Goal: Transaction & Acquisition: Purchase product/service

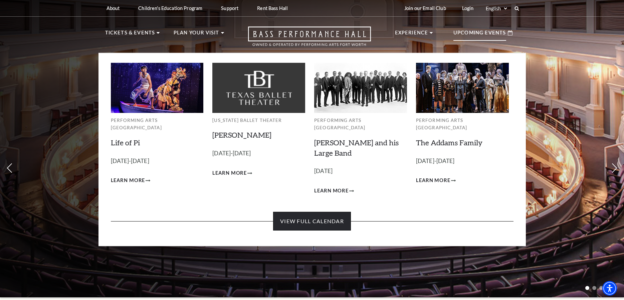
click at [311, 214] on link "View Full Calendar" at bounding box center [312, 221] width 78 height 19
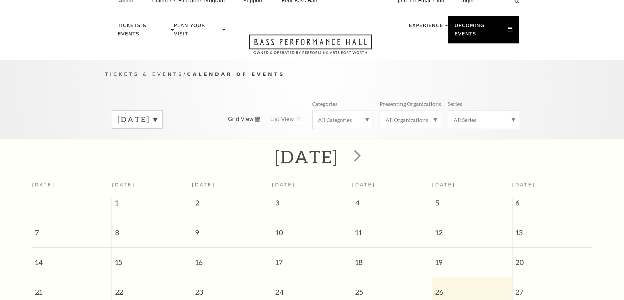
scroll to position [59, 0]
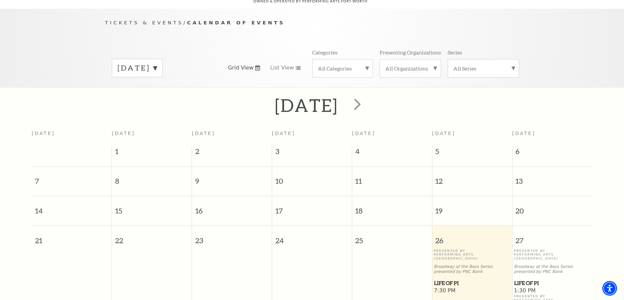
click at [157, 63] on label "September 2025" at bounding box center [137, 68] width 39 height 10
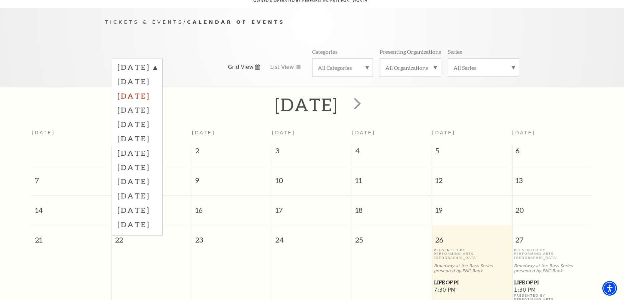
click at [157, 88] on label "November 2025" at bounding box center [137, 95] width 39 height 14
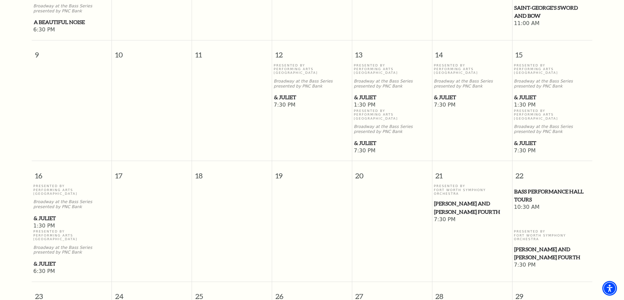
scroll to position [397, 0]
click at [46, 214] on span "& Juliet" at bounding box center [72, 218] width 76 height 8
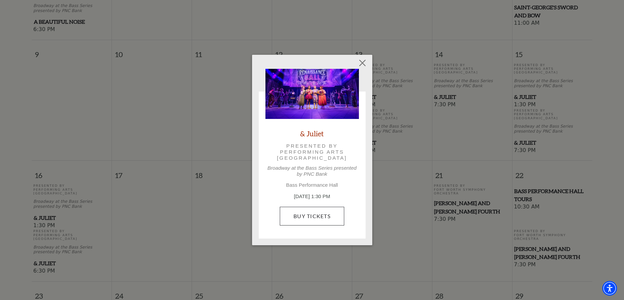
click at [321, 214] on link "Buy Tickets" at bounding box center [312, 216] width 64 height 19
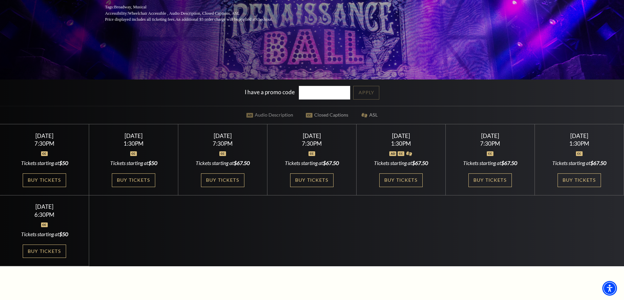
scroll to position [157, 0]
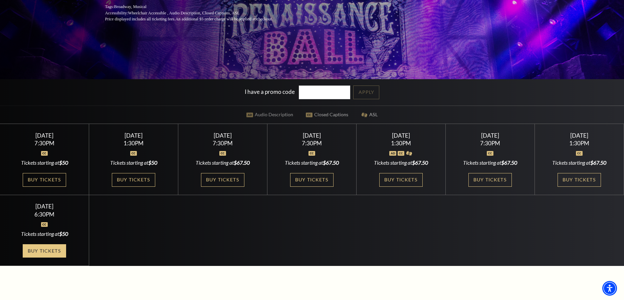
click at [50, 249] on link "Buy Tickets" at bounding box center [44, 251] width 43 height 14
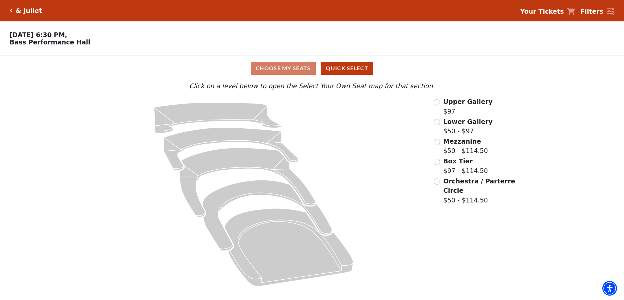
click at [13, 10] on div "& Juliet" at bounding box center [27, 11] width 29 height 8
click at [11, 11] on icon "Click here to go back to filters" at bounding box center [11, 10] width 3 height 5
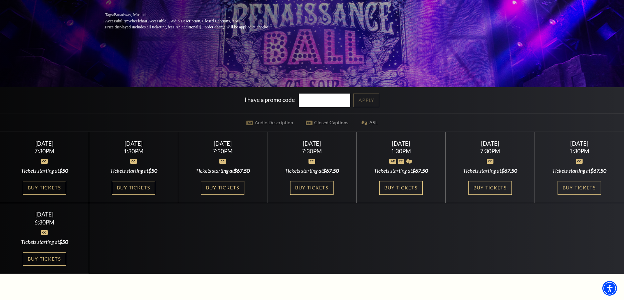
scroll to position [150, 0]
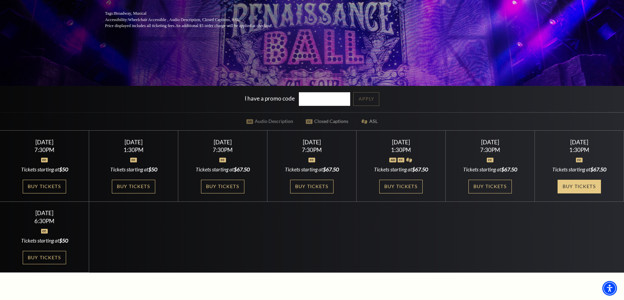
click at [582, 183] on link "Buy Tickets" at bounding box center [579, 187] width 43 height 14
click at [584, 182] on link "Buy Tickets" at bounding box center [579, 187] width 43 height 14
click at [584, 187] on link "Buy Tickets" at bounding box center [579, 187] width 43 height 14
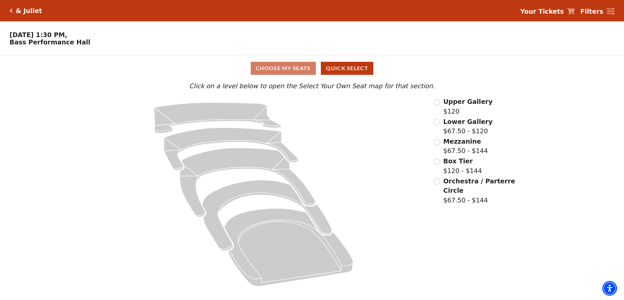
click at [294, 71] on div "Choose My Seats Quick Select" at bounding box center [312, 68] width 468 height 13
click at [287, 66] on div "Choose My Seats Quick Select" at bounding box center [312, 68] width 468 height 13
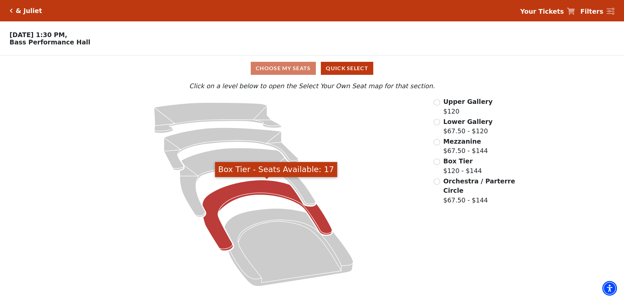
click at [268, 191] on icon "Box Tier - Seats Available: 17" at bounding box center [267, 215] width 130 height 71
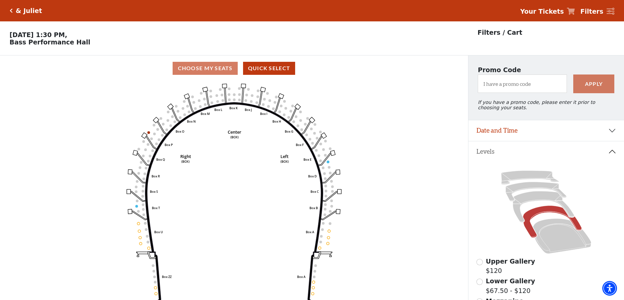
scroll to position [31, 0]
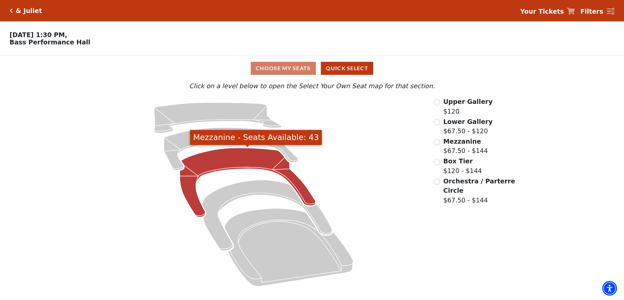
click at [247, 160] on icon "Mezzanine - Seats Available: 43" at bounding box center [248, 182] width 136 height 69
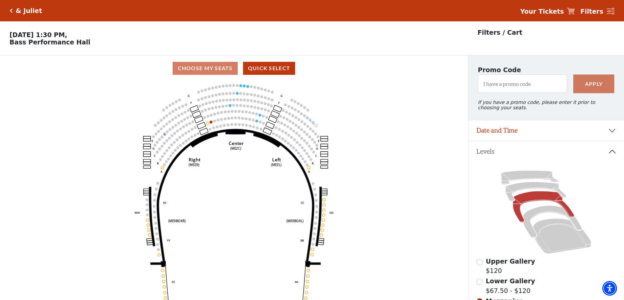
scroll to position [31, 0]
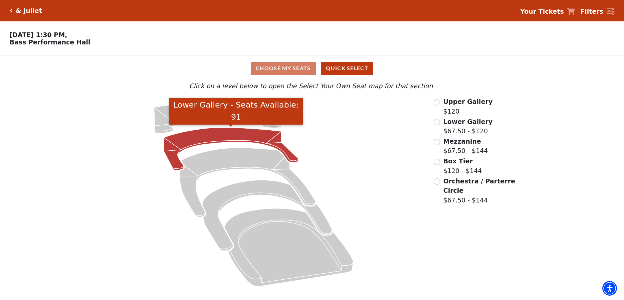
click at [231, 135] on icon "Lower Gallery - Seats Available: 91" at bounding box center [231, 149] width 135 height 43
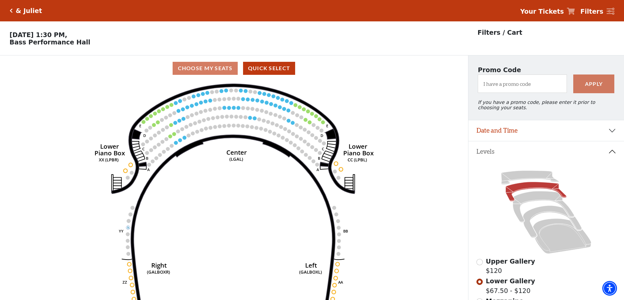
scroll to position [31, 0]
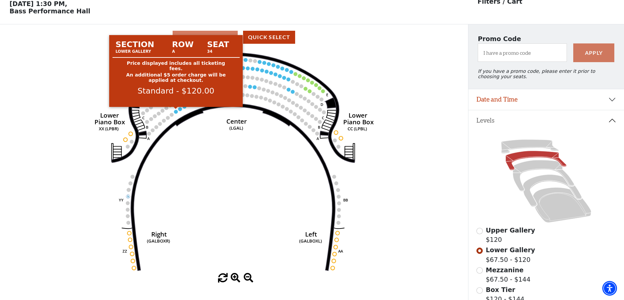
click at [177, 112] on circle at bounding box center [176, 112] width 4 height 4
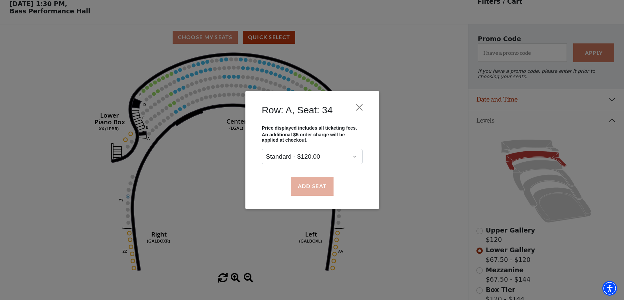
click at [320, 188] on button "Add Seat" at bounding box center [312, 186] width 43 height 19
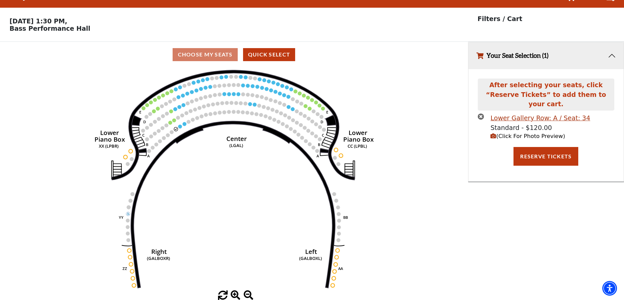
scroll to position [0, 0]
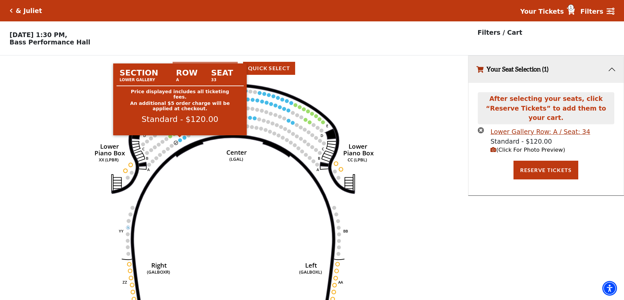
click at [181, 140] on circle at bounding box center [180, 140] width 4 height 4
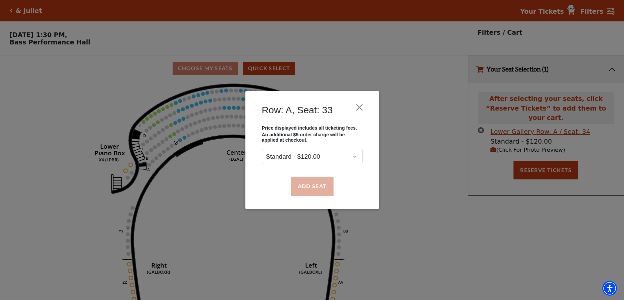
click at [308, 190] on button "Add Seat" at bounding box center [312, 186] width 43 height 19
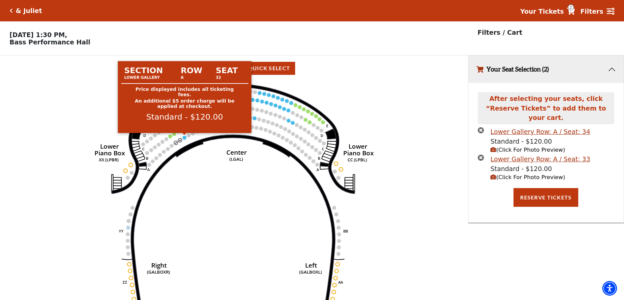
click at [184, 137] on circle at bounding box center [185, 138] width 4 height 4
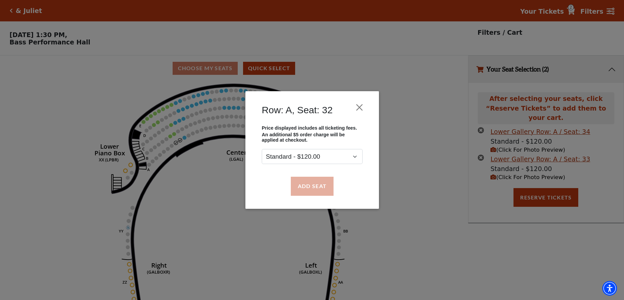
drag, startPoint x: 316, startPoint y: 190, endPoint x: 321, endPoint y: 189, distance: 5.1
click at [316, 190] on button "Add Seat" at bounding box center [312, 186] width 43 height 19
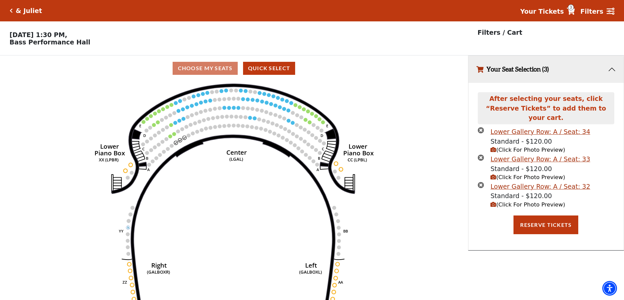
click at [519, 201] on span "(Click For Photo Preview)" at bounding box center [528, 204] width 74 height 6
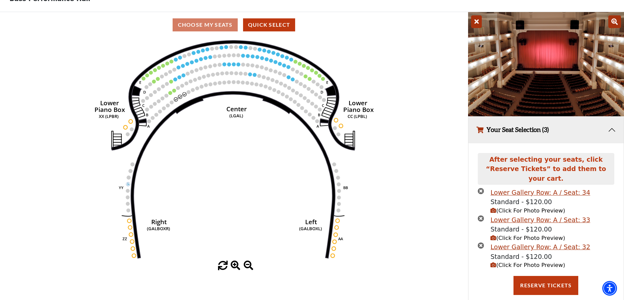
scroll to position [43, 0]
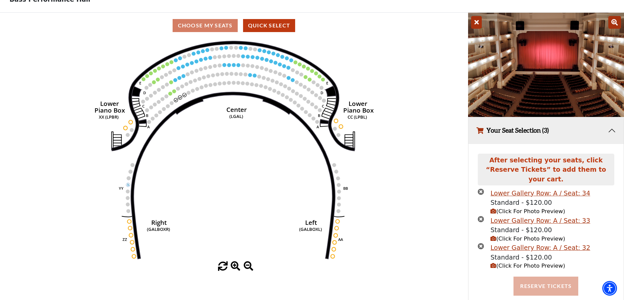
click at [549, 276] on button "Reserve Tickets" at bounding box center [546, 285] width 65 height 19
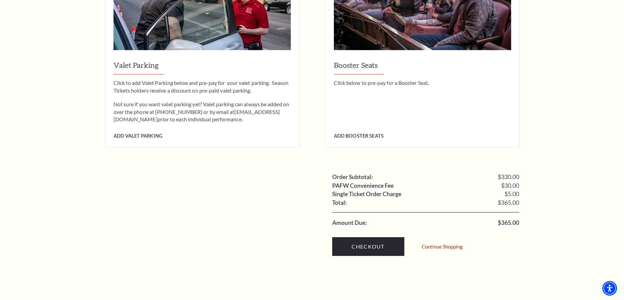
scroll to position [562, 0]
click at [384, 237] on link "Checkout" at bounding box center [368, 246] width 72 height 19
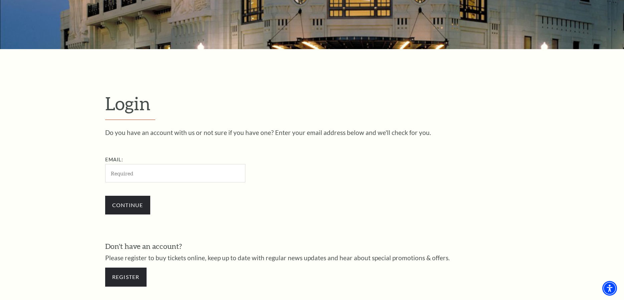
scroll to position [132, 0]
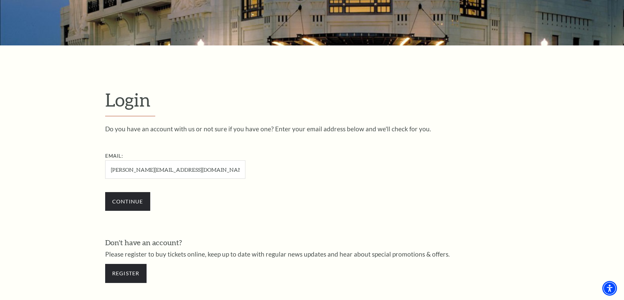
type input "[PERSON_NAME][EMAIL_ADDRESS][DOMAIN_NAME]"
click at [128, 200] on input "Continue" at bounding box center [127, 201] width 45 height 19
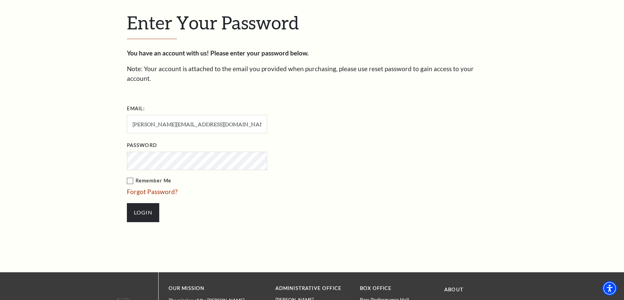
click at [231, 187] on li "Forgot Password?" at bounding box center [230, 192] width 207 height 10
click at [139, 203] on input "Login" at bounding box center [143, 212] width 32 height 19
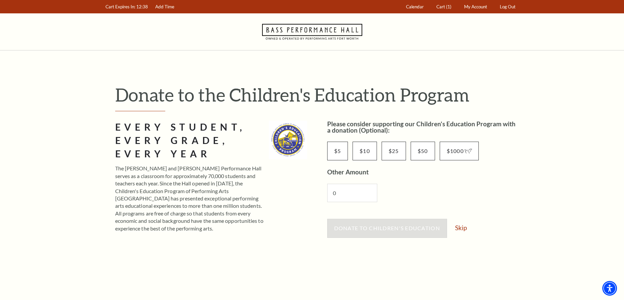
scroll to position [15, 0]
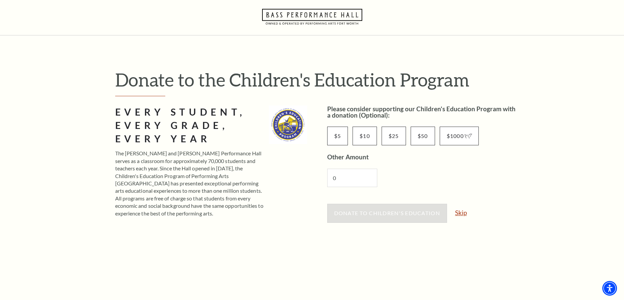
click at [462, 214] on link "Skip" at bounding box center [461, 212] width 12 height 6
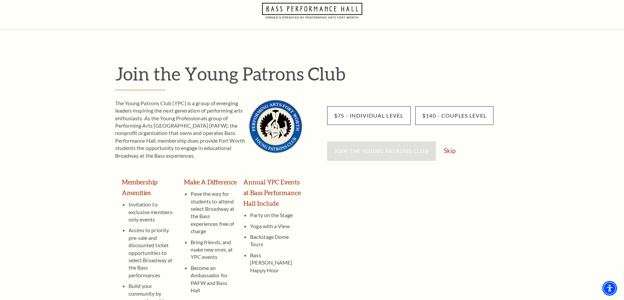
scroll to position [22, 0]
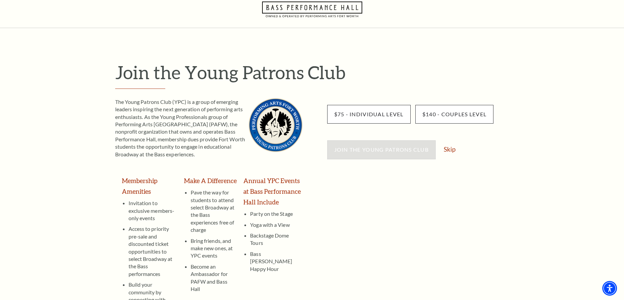
click at [443, 147] on div "Join the Young Patrons Club Skip" at bounding box center [423, 152] width 192 height 25
click at [451, 150] on link "Skip" at bounding box center [450, 149] width 12 height 6
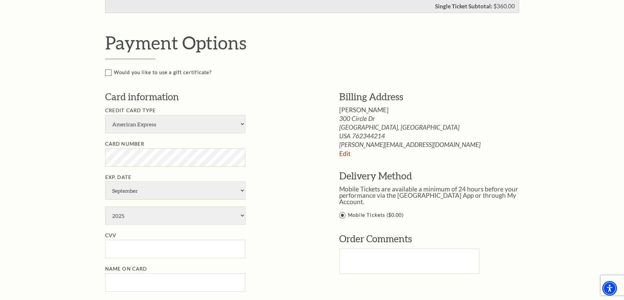
scroll to position [310, 0]
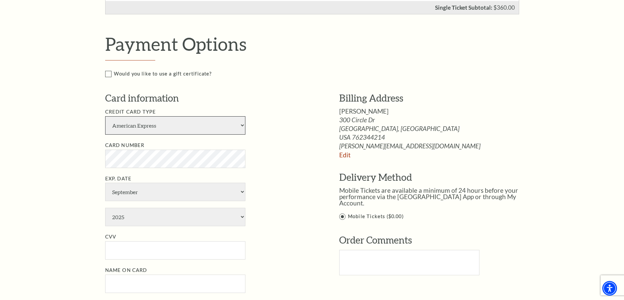
select select "24"
select select "5"
select select "2027"
type input "123"
type input "[PERSON_NAME]"
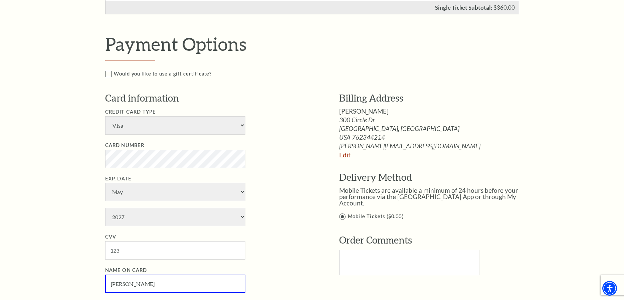
click at [270, 161] on ul "Credit Card Type American Express Visa Master Card Discover Card Number Exp. Da…" at bounding box center [212, 200] width 214 height 185
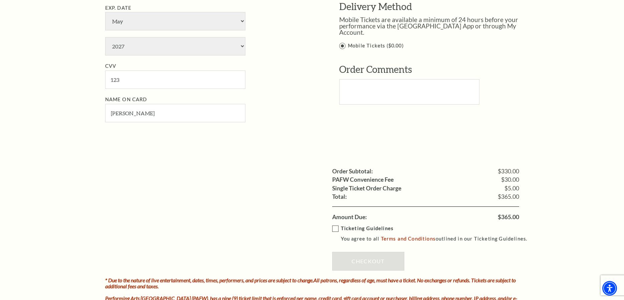
scroll to position [482, 0]
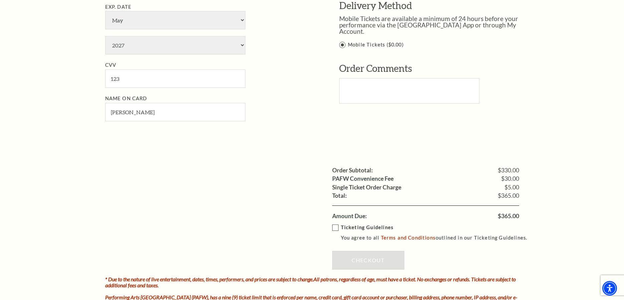
click at [337, 223] on label "Ticketing Guidelines You agree to all Terms and Conditions outlined in our Tick…" at bounding box center [432, 232] width 201 height 18
click at [0, 0] on input "Ticketing Guidelines You agree to all Terms and Conditions outlined in our Tick…" at bounding box center [0, 0] width 0 height 0
click at [362, 251] on link "Checkout" at bounding box center [368, 260] width 72 height 19
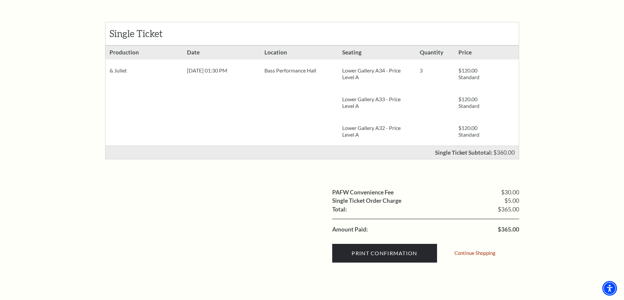
scroll to position [123, 0]
